Goal: Task Accomplishment & Management: Complete application form

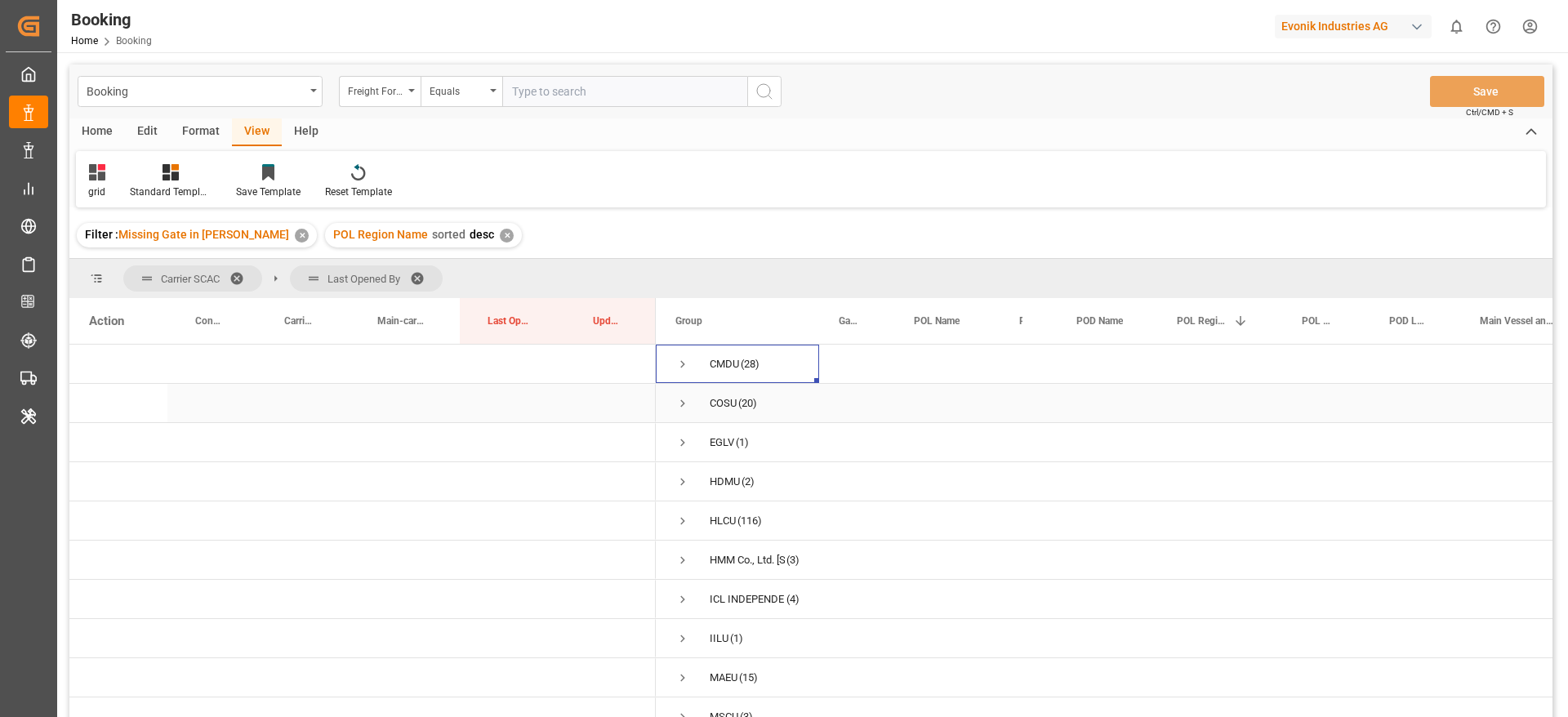
click at [683, 400] on span "Press SPACE to select this row." at bounding box center [682, 403] width 15 height 15
click at [425, 275] on span at bounding box center [424, 278] width 26 height 15
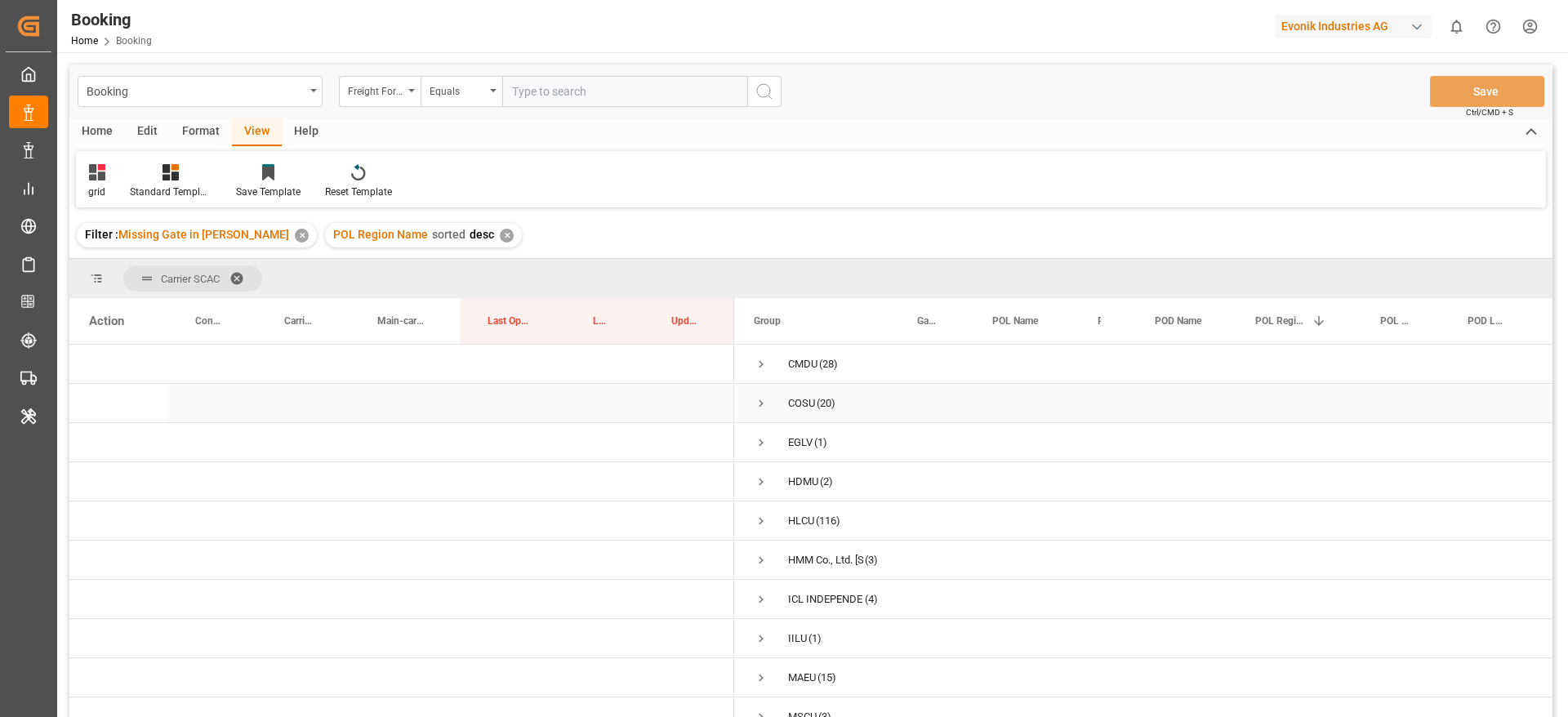
click at [761, 403] on span "Press SPACE to select this row." at bounding box center [761, 403] width 15 height 15
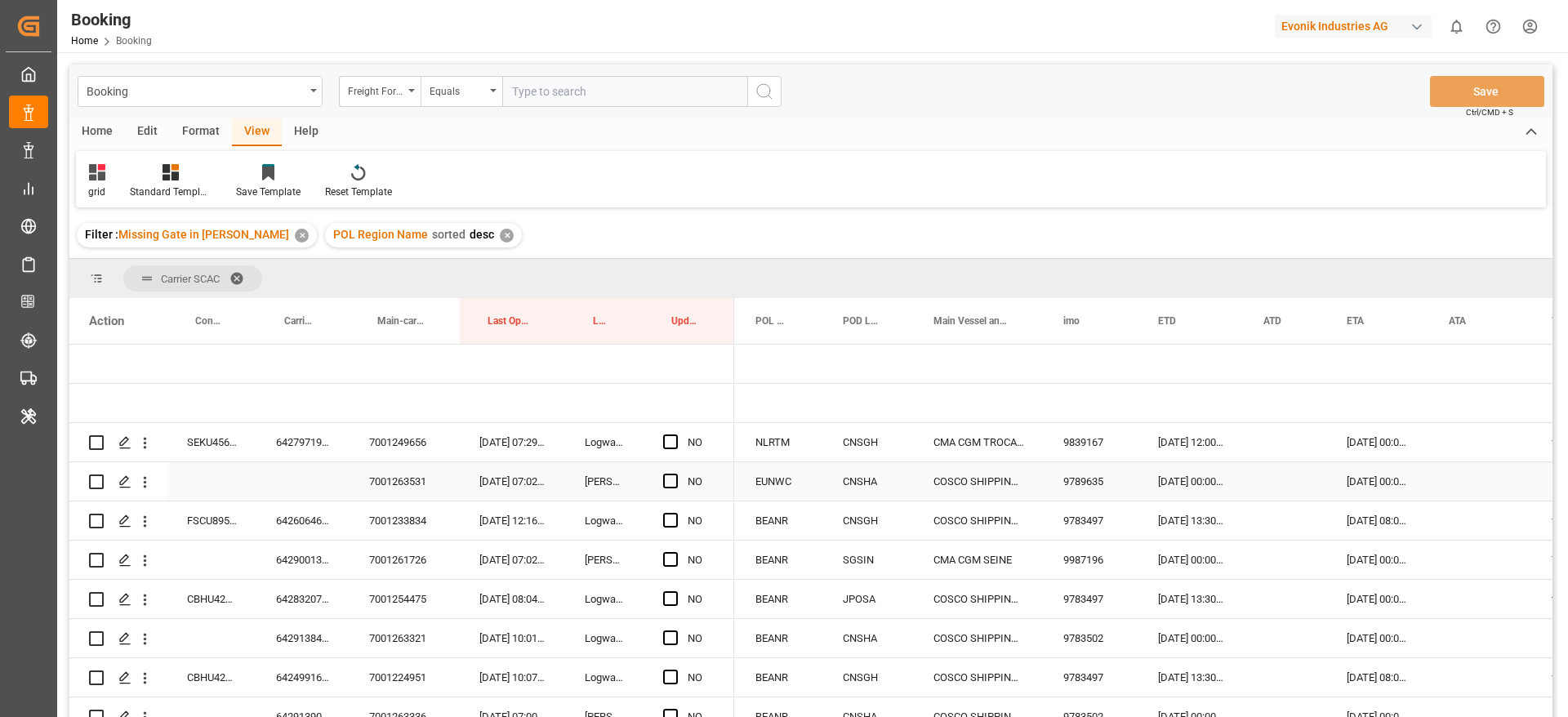
scroll to position [0, 625]
click at [282, 435] on div "6427971970" at bounding box center [303, 441] width 93 height 38
click at [668, 440] on span "Press SPACE to select this row." at bounding box center [670, 441] width 15 height 15
click at [675, 434] on input "Press SPACE to select this row." at bounding box center [675, 434] width 0 height 0
click at [147, 488] on icon "open menu" at bounding box center [145, 482] width 17 height 17
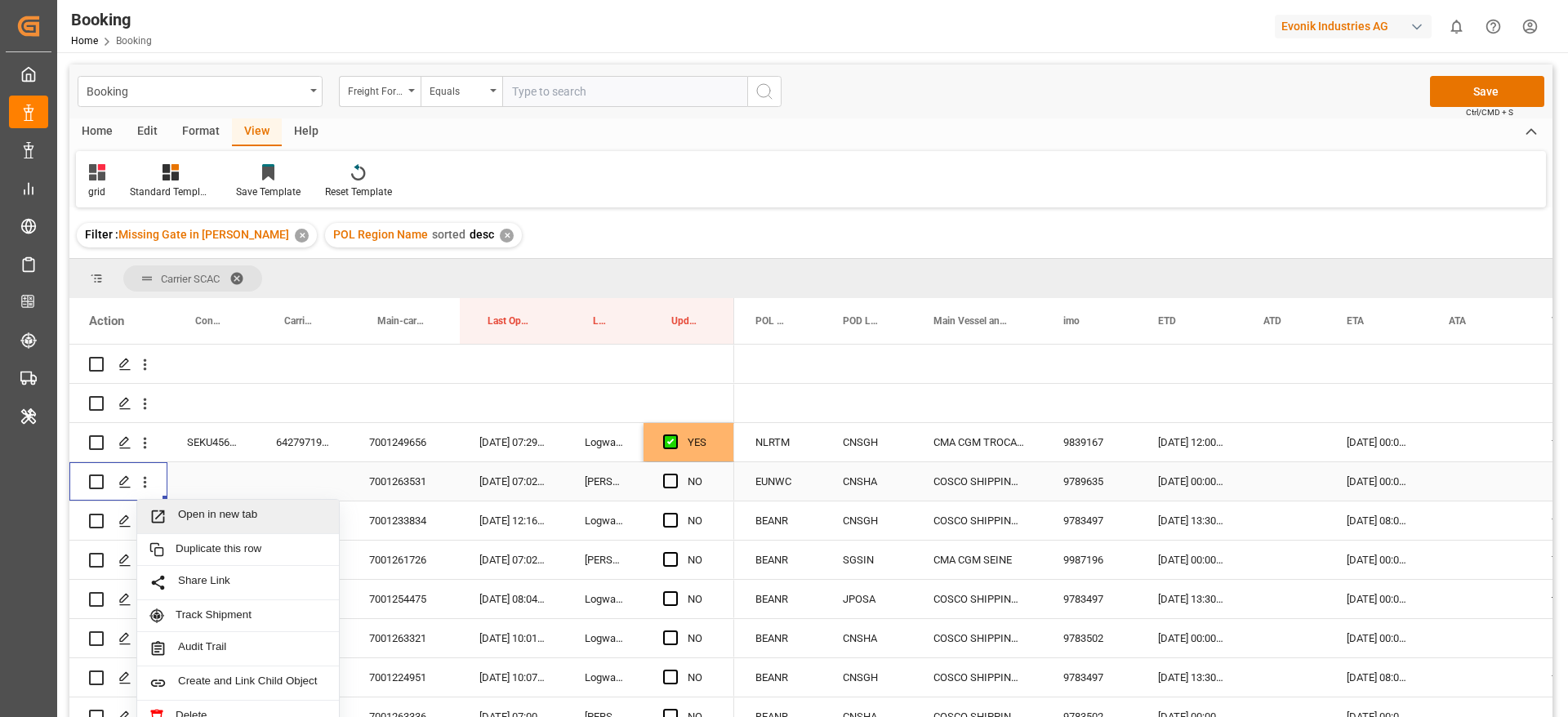
click at [251, 513] on span "Open in new tab" at bounding box center [252, 516] width 148 height 17
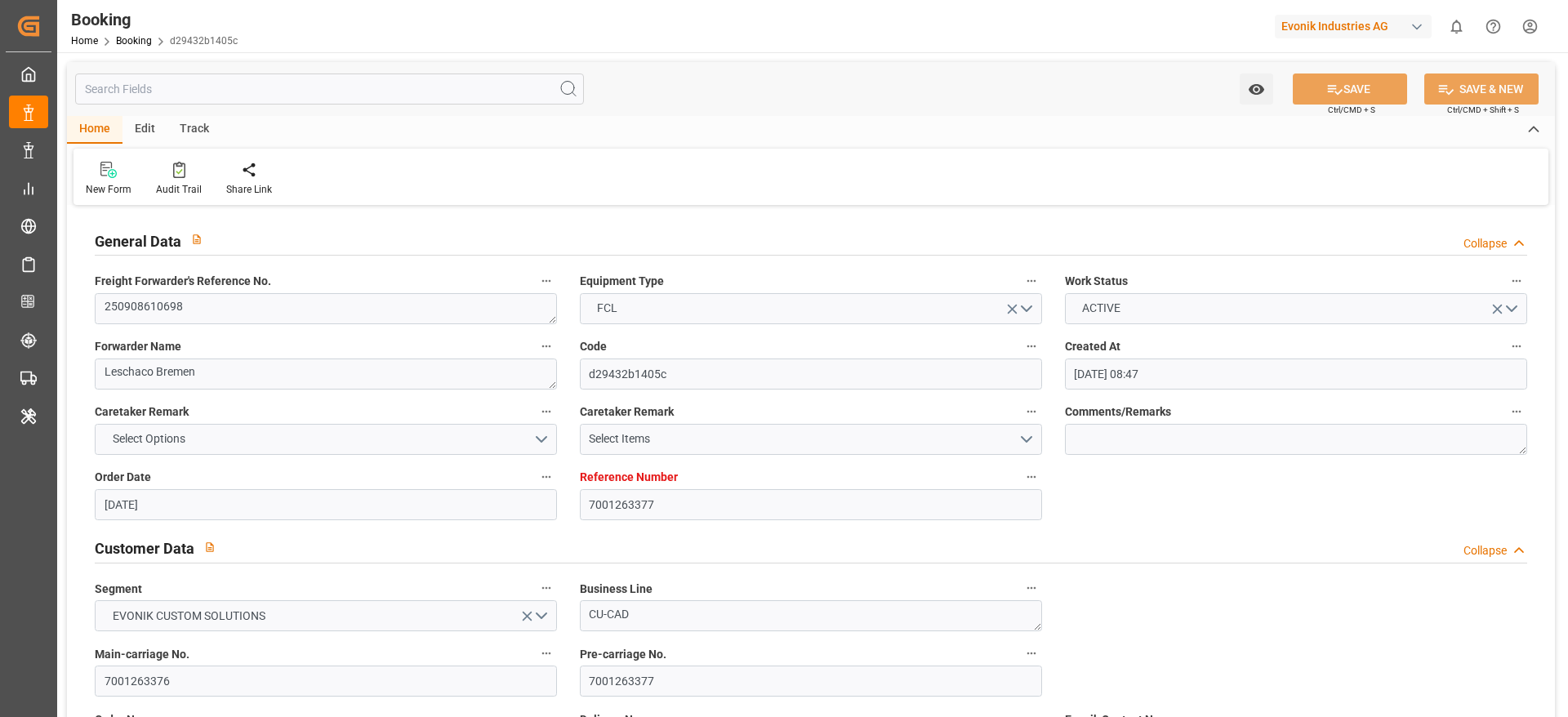
scroll to position [2571, 0]
type input "7001263532"
type input "9789635"
type input "Cosco"
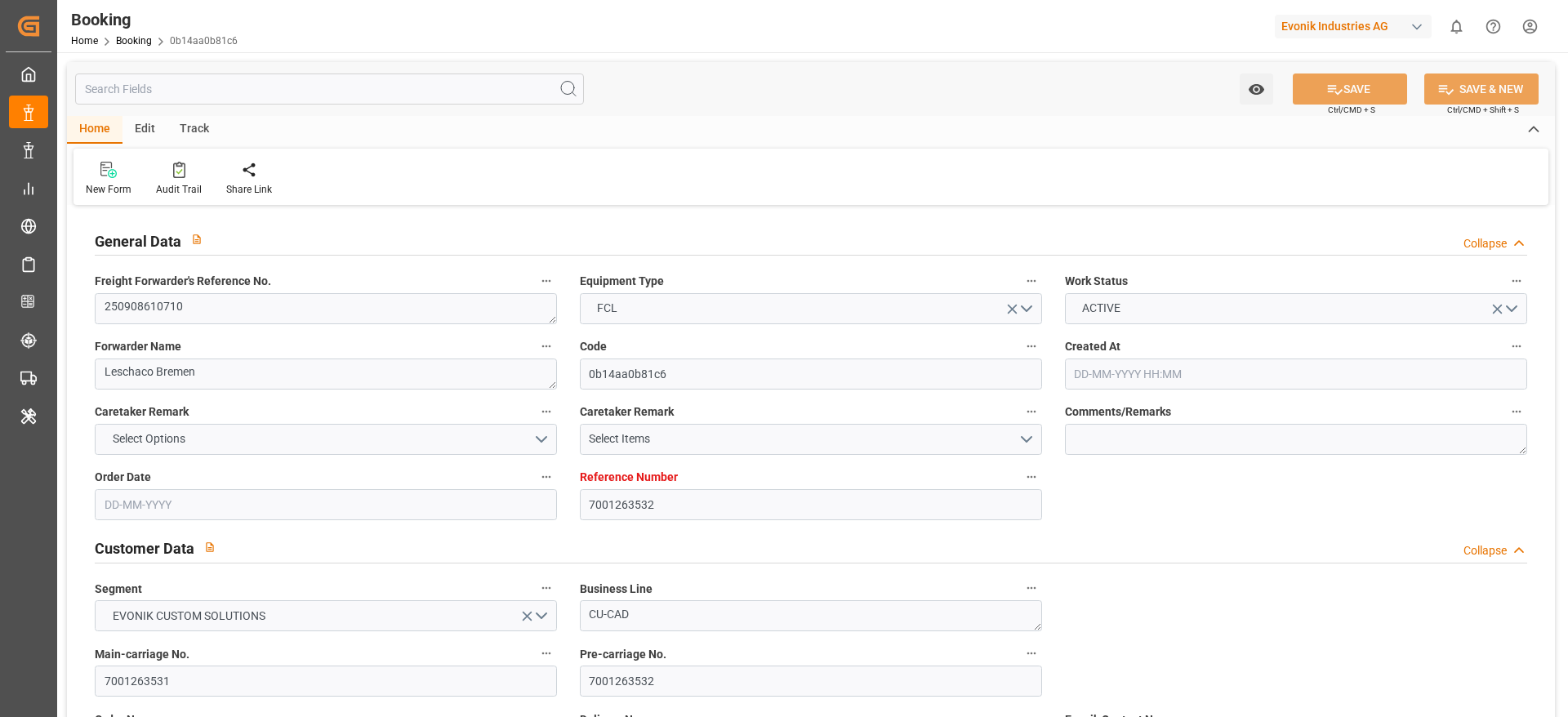
type input "COSCO Shipping Co. Ltd."
type input "EUNWC"
type input "CNSHA"
type input "[DATE] 09:44"
type input "[DATE]"
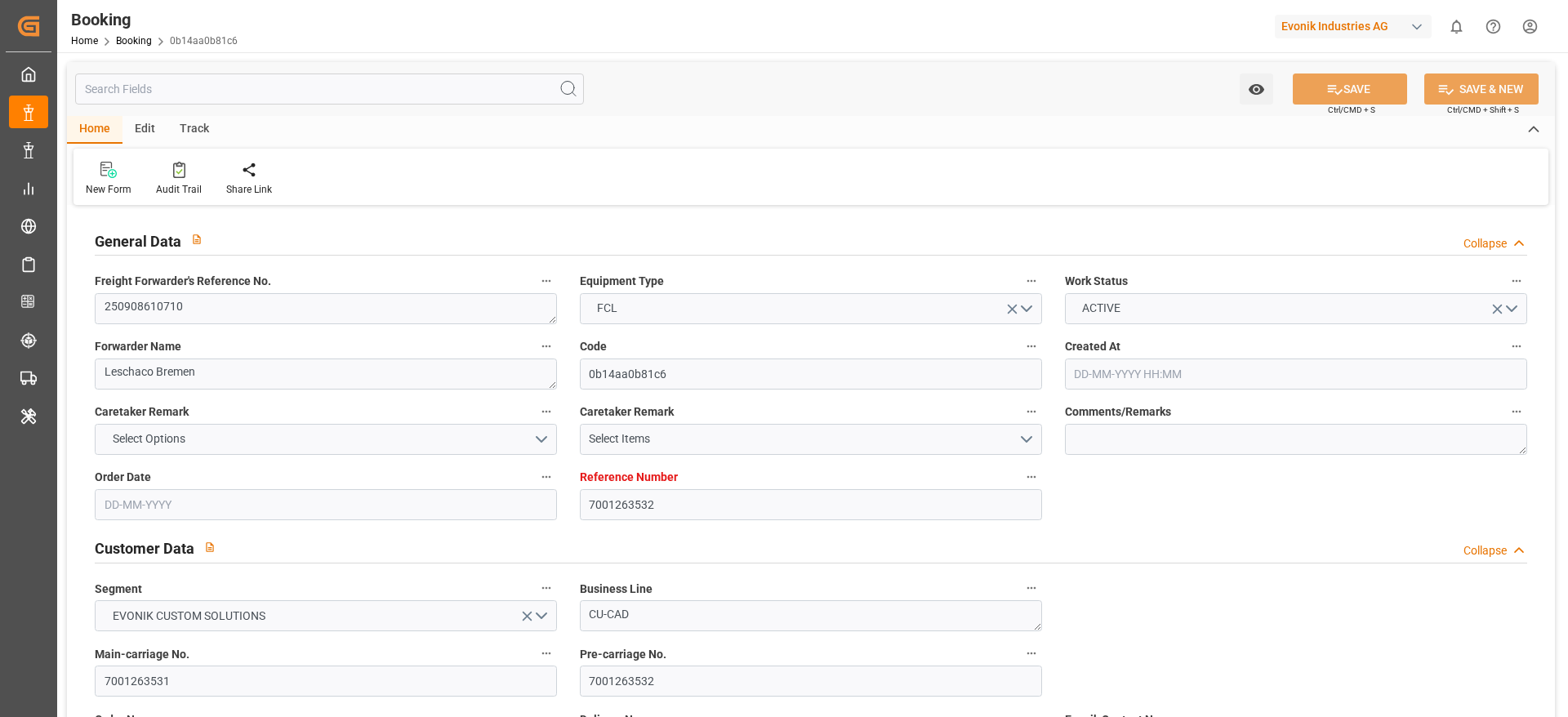
type input "[DATE]"
type input "[DATE] 00:00"
type input "[DATE]"
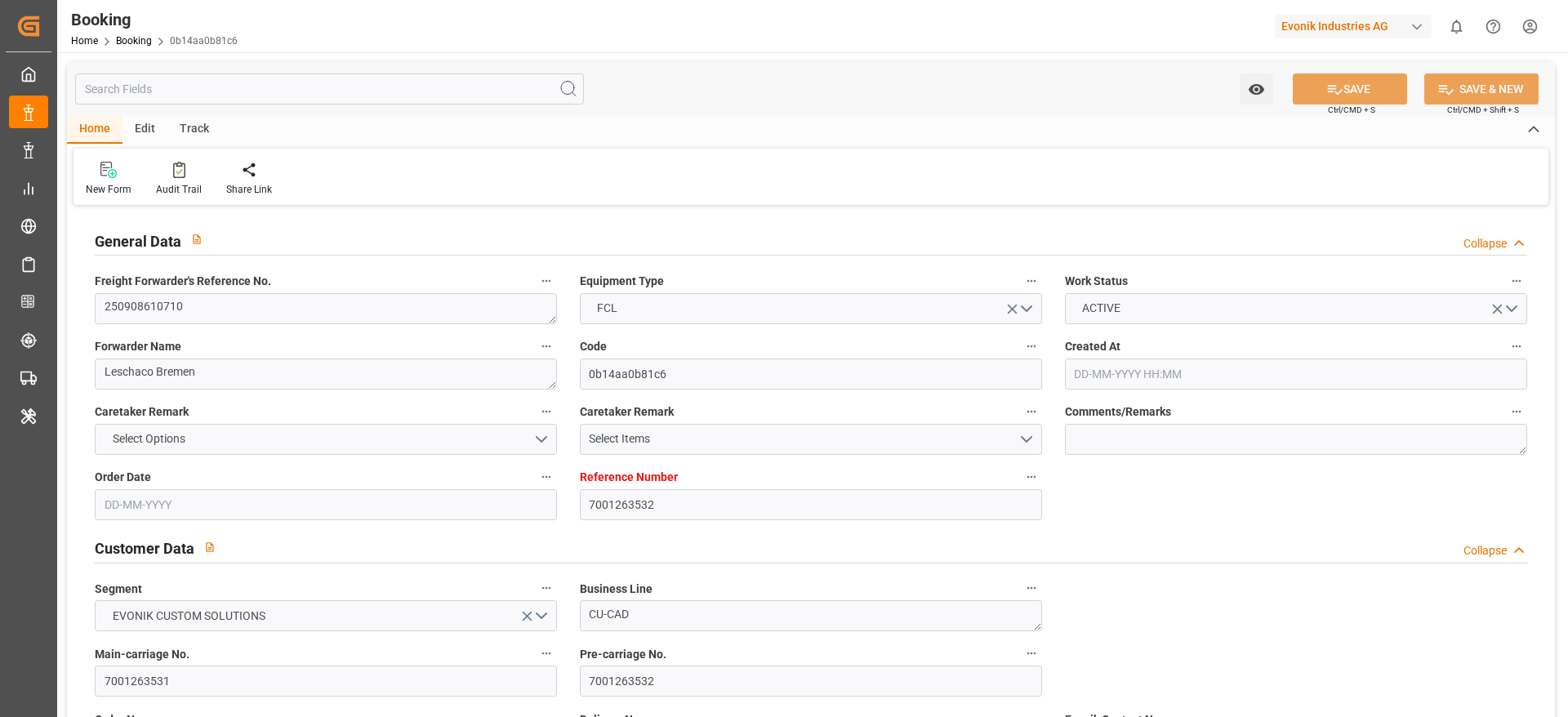
type input "[DATE]"
type input "[DATE] 00:00"
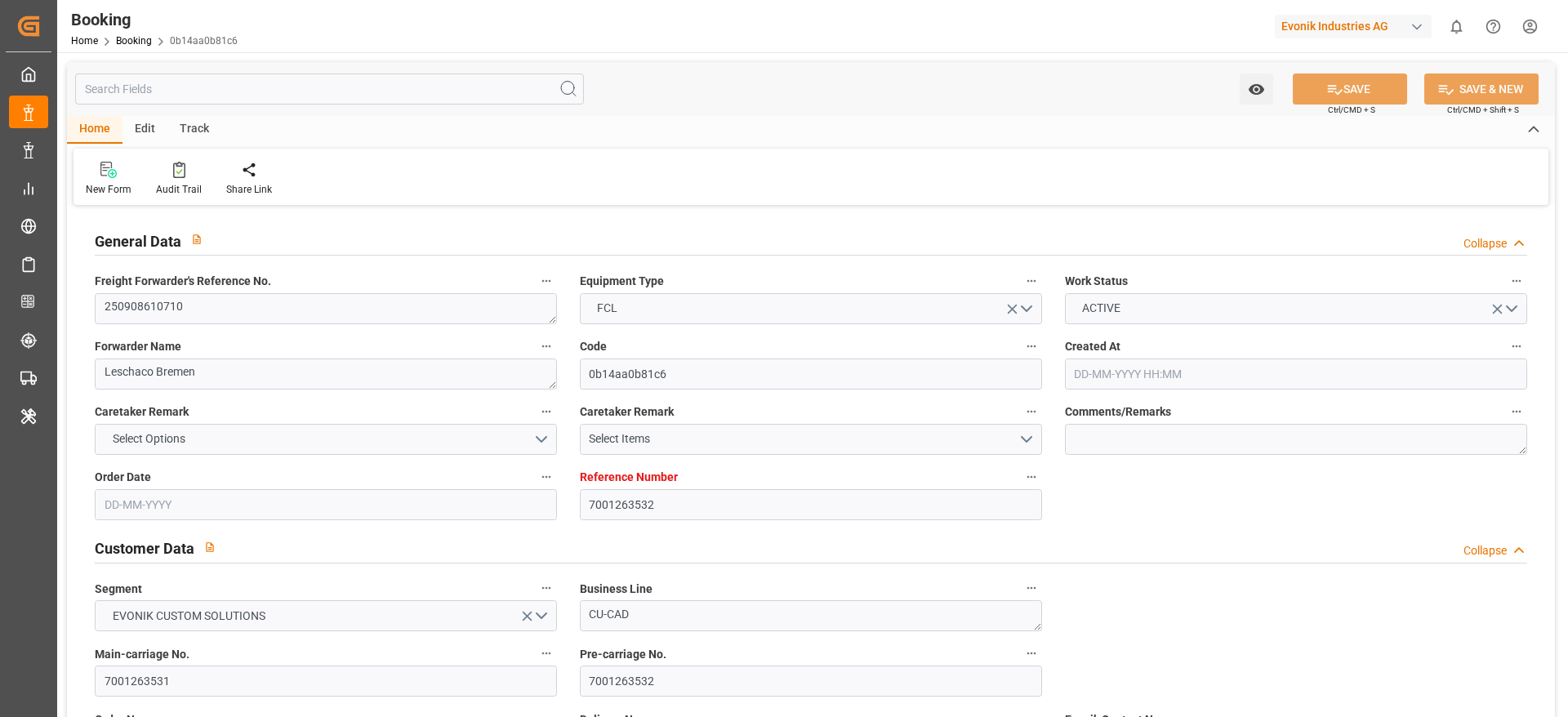
type input "[DATE] 07:02"
click at [249, 307] on textarea "250908610710" at bounding box center [326, 308] width 462 height 31
click at [249, 306] on textarea "250908610710" at bounding box center [326, 308] width 462 height 31
click at [292, 295] on textarea "250908610710" at bounding box center [326, 308] width 462 height 31
click at [284, 302] on textarea "250908610710" at bounding box center [326, 308] width 462 height 31
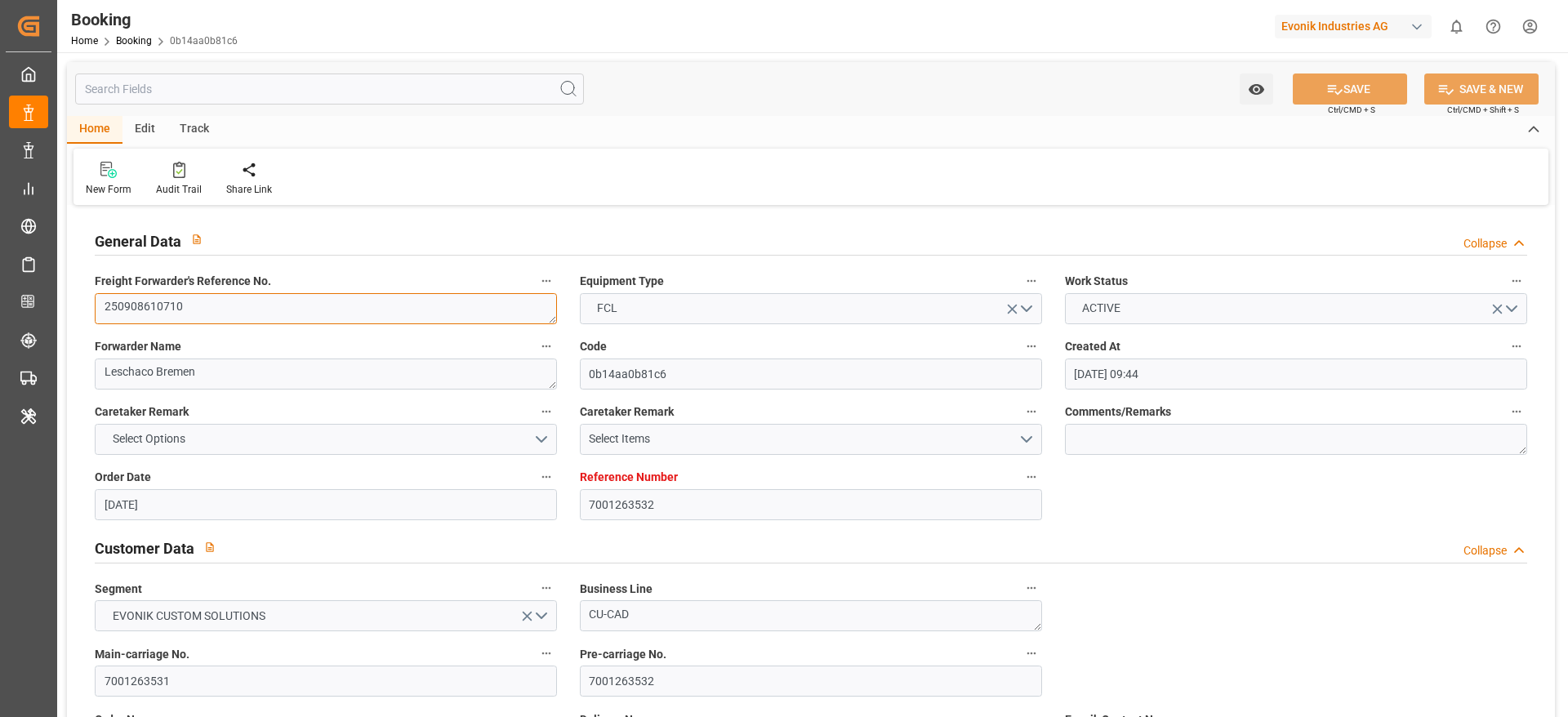
click at [284, 302] on textarea "250908610710" at bounding box center [326, 308] width 462 height 31
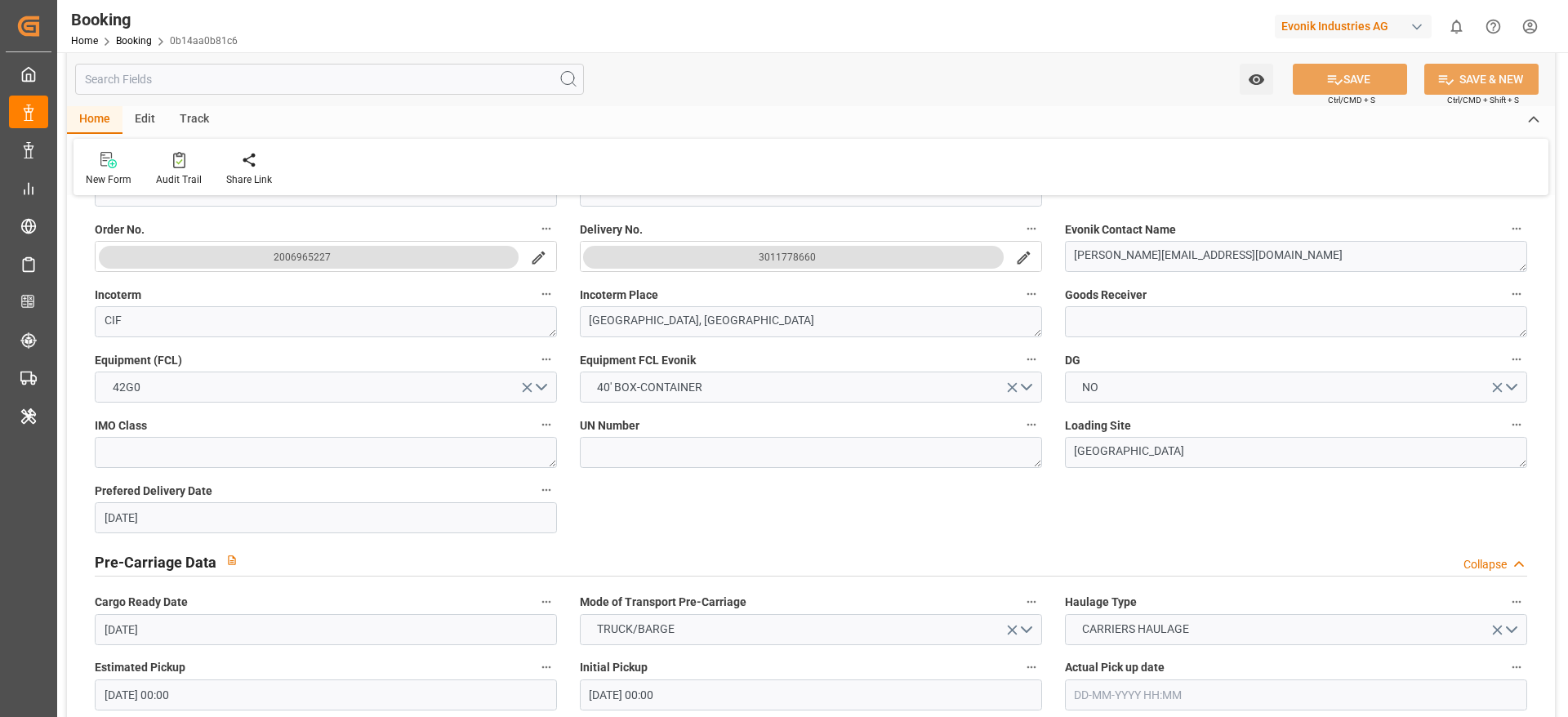
scroll to position [979, 0]
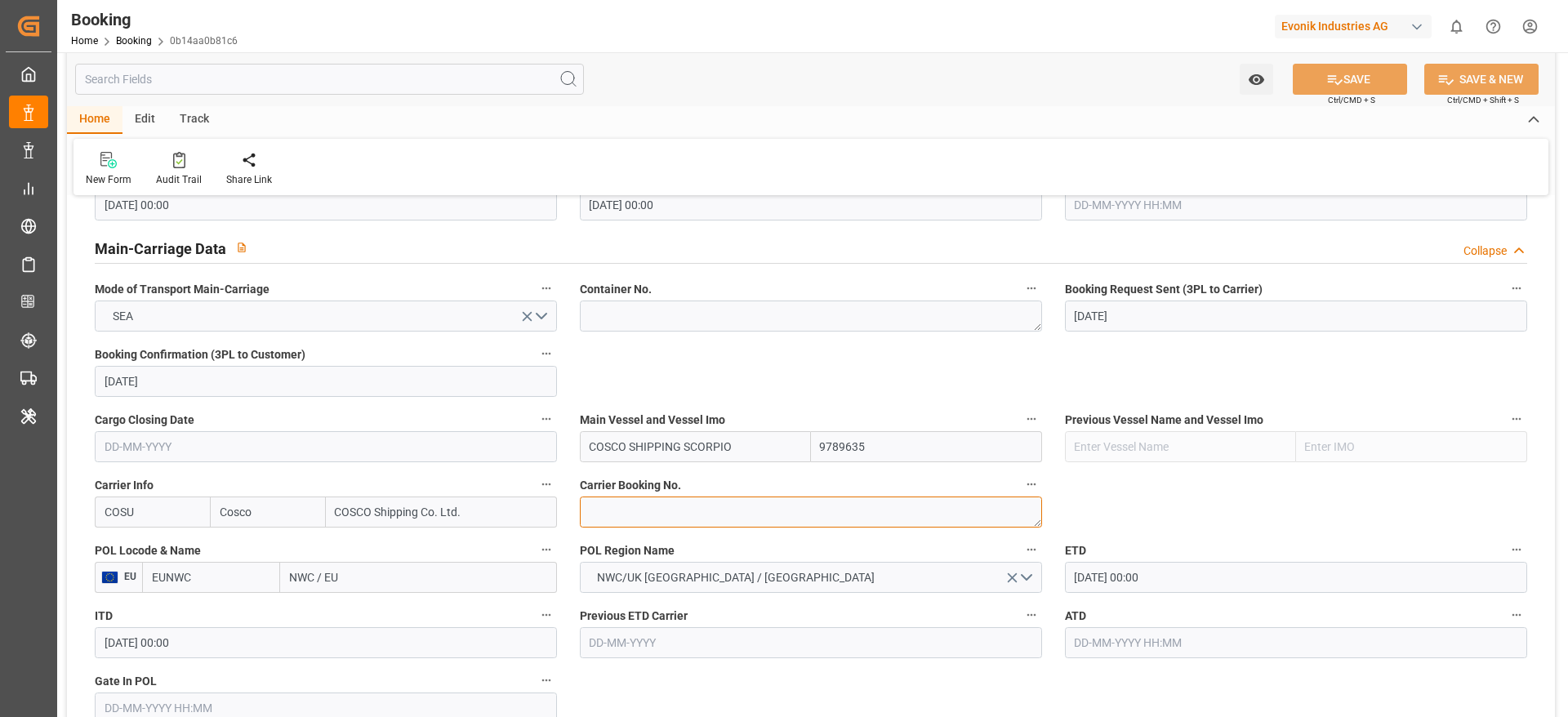
click at [698, 517] on textarea at bounding box center [811, 512] width 462 height 31
paste textarea "6429277860"
type textarea "6429277860"
